Goal: Navigation & Orientation: Find specific page/section

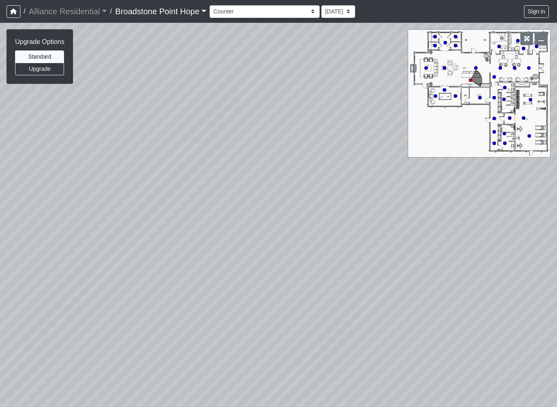
select select "nYCEPy8V5HwmXvbWvMUCq5"
click at [224, 226] on div "Loading... Leasing Desks 1 Loading... Breakroom 1 Loading... Leasing Office 1 L…" at bounding box center [278, 215] width 557 height 385
click at [420, 245] on div "Loading... Leasing Desks 1 Loading... Breakroom 1 Loading... Leasing Office 1 L…" at bounding box center [278, 215] width 557 height 385
